Goal: Task Accomplishment & Management: Manage account settings

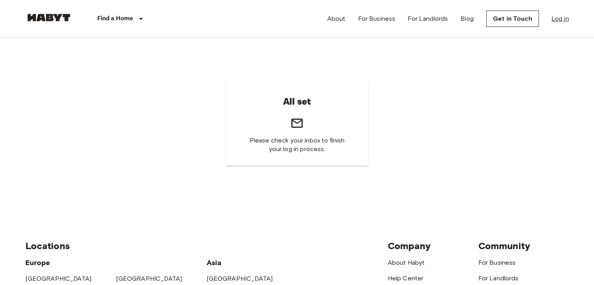
click at [556, 22] on link "Log in" at bounding box center [560, 18] width 18 height 9
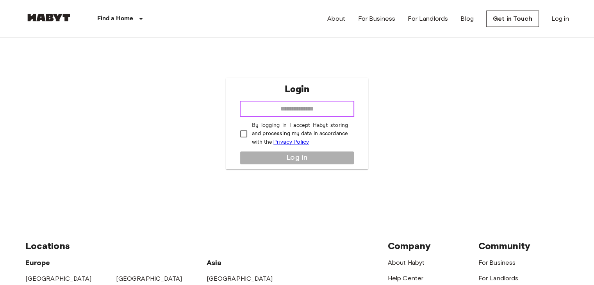
click at [289, 110] on input "email" at bounding box center [297, 109] width 114 height 16
type input "**********"
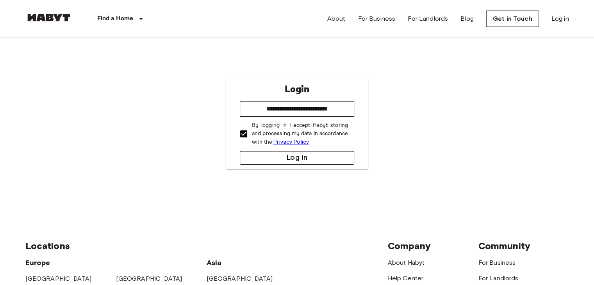
click at [275, 158] on button "Log in" at bounding box center [297, 158] width 114 height 14
